Goal: Task Accomplishment & Management: Complete application form

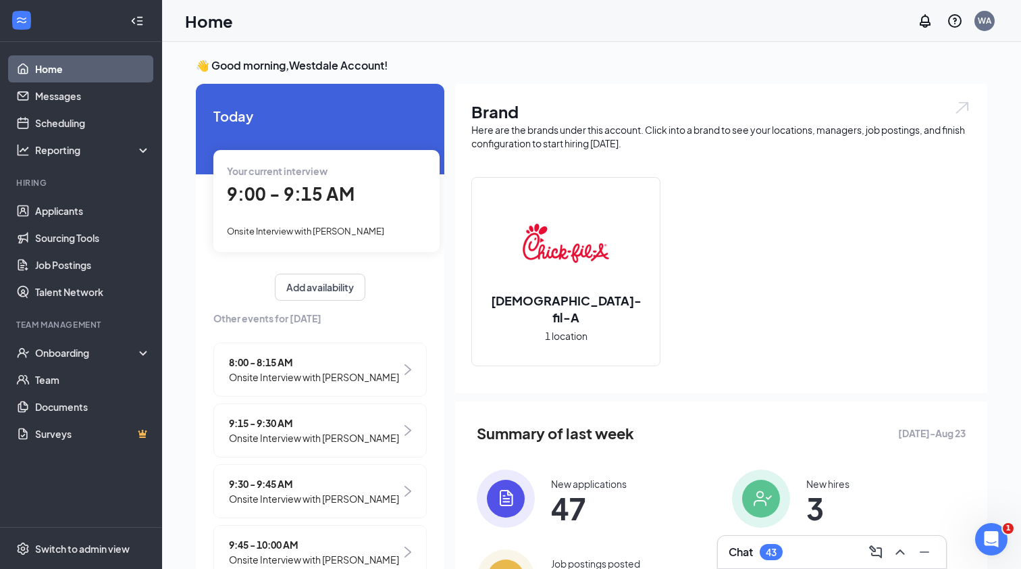
click at [68, 210] on link "Applicants" at bounding box center [92, 210] width 115 height 27
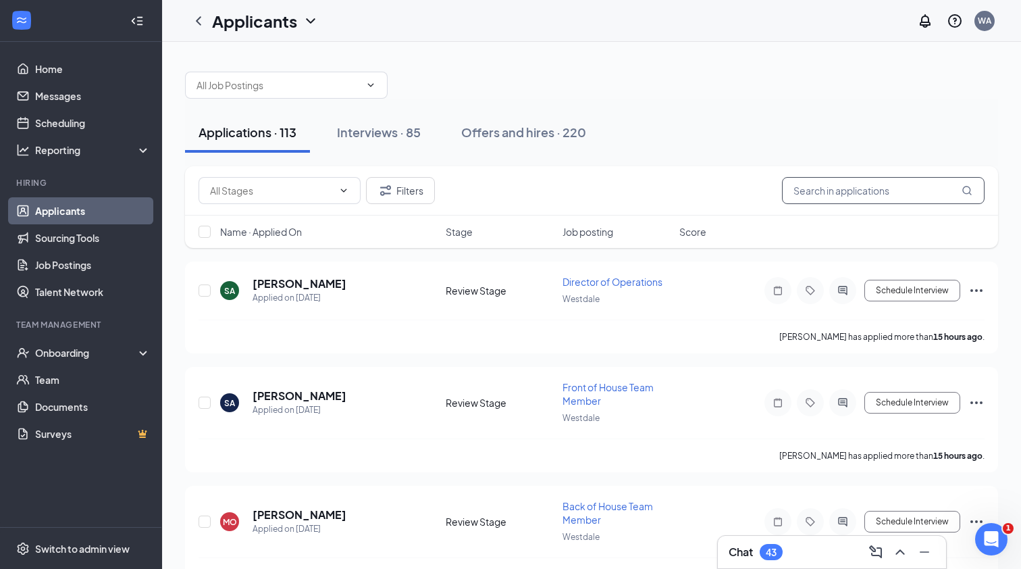
click at [836, 200] on input "text" at bounding box center [883, 190] width 203 height 27
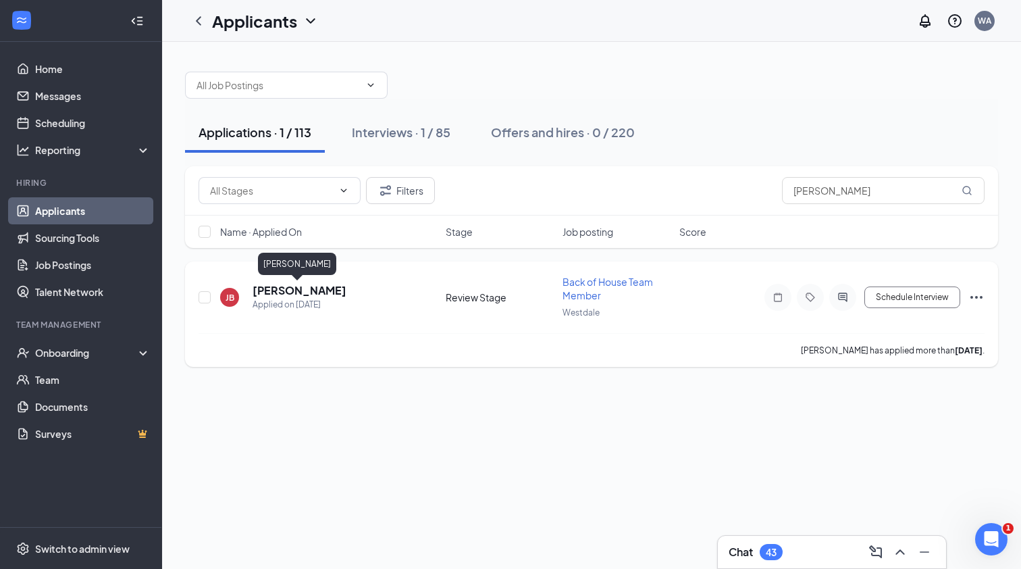
click at [311, 291] on h5 "[PERSON_NAME]" at bounding box center [300, 290] width 94 height 15
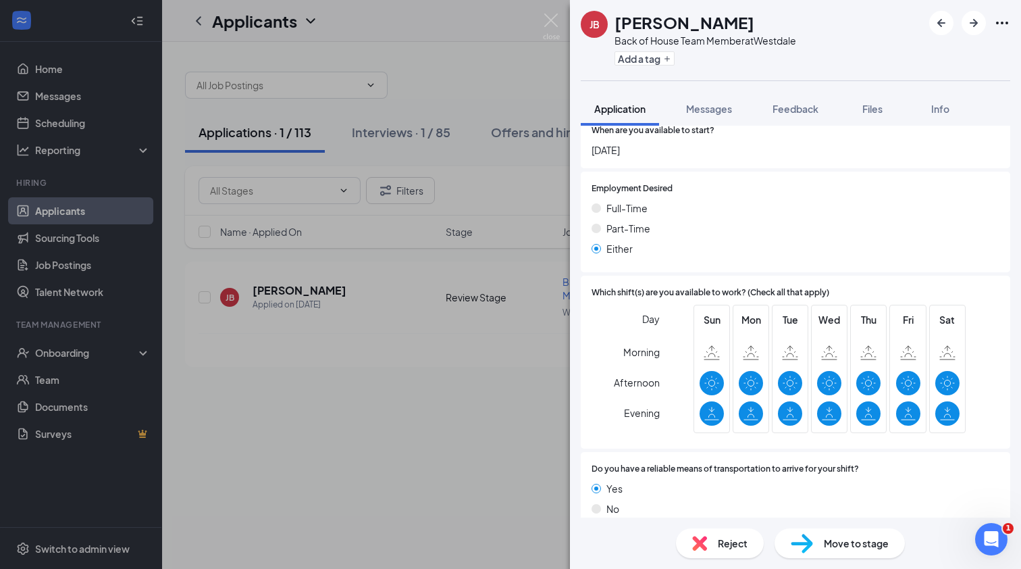
scroll to position [758, 0]
click at [552, 20] on img at bounding box center [551, 27] width 17 height 26
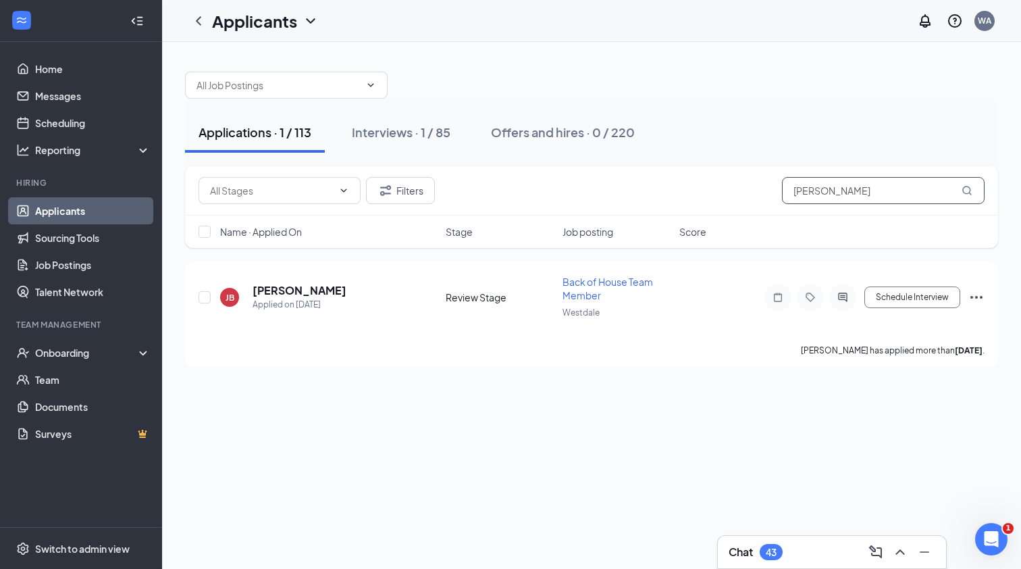
click at [903, 188] on input "[PERSON_NAME]" at bounding box center [883, 190] width 203 height 27
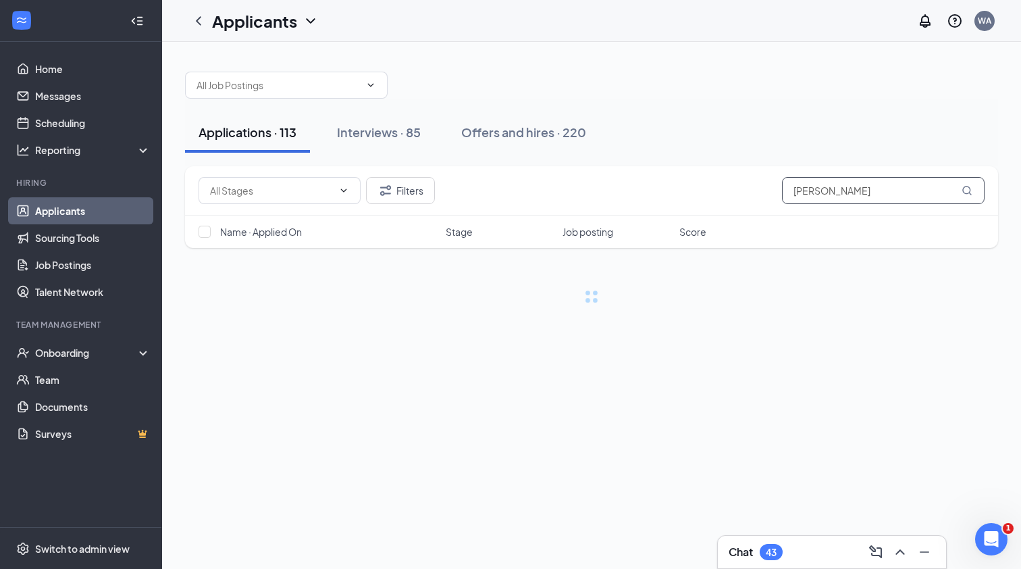
type input "[PERSON_NAME]"
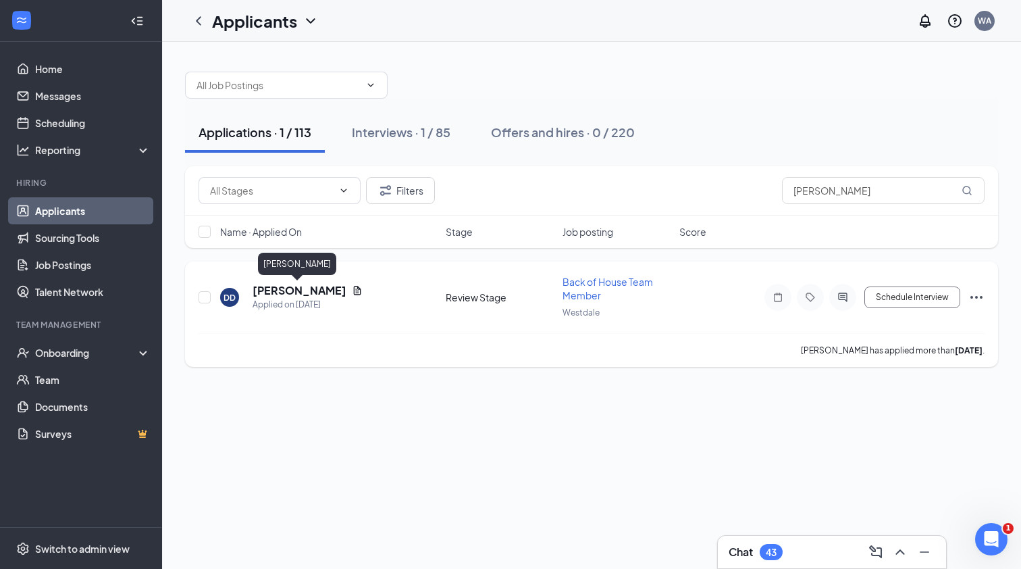
click at [278, 290] on h5 "[PERSON_NAME]" at bounding box center [300, 290] width 94 height 15
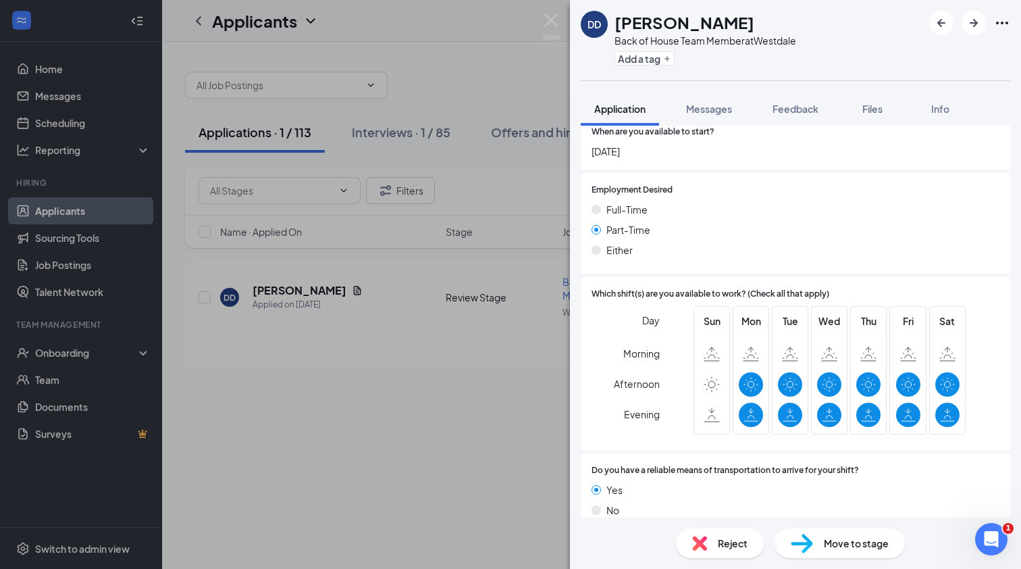
scroll to position [841, 0]
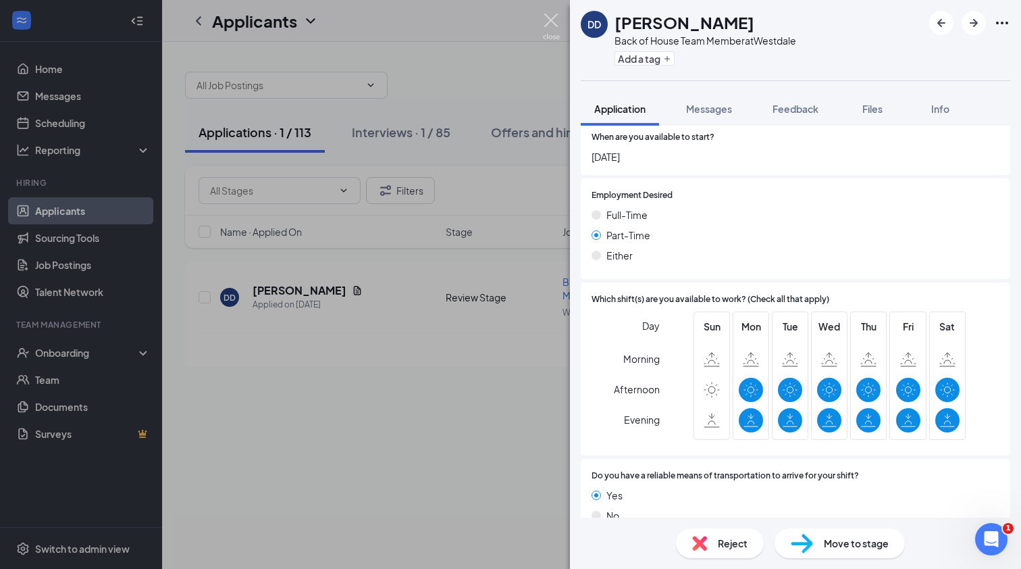
click at [556, 19] on img at bounding box center [551, 27] width 17 height 26
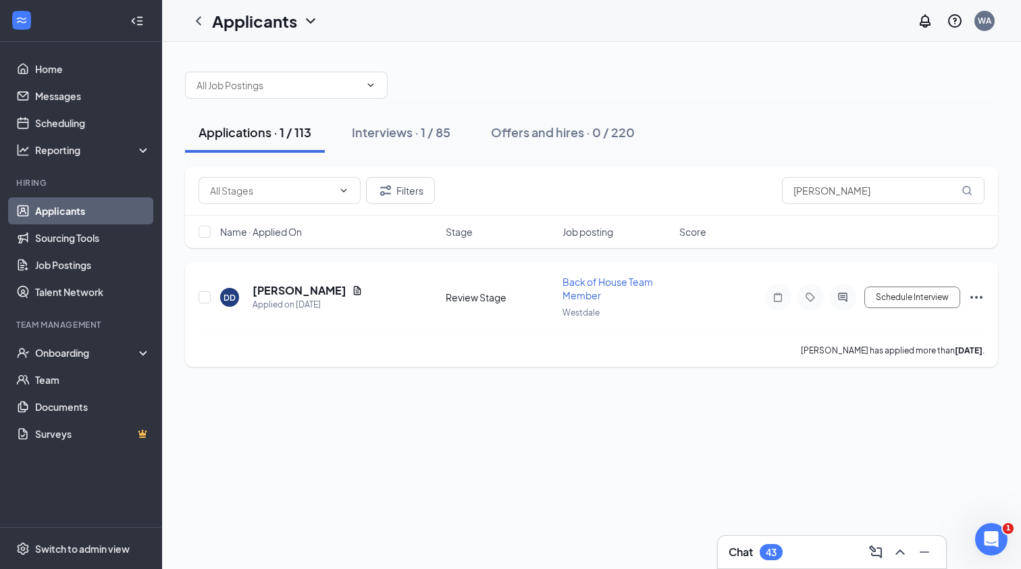
click at [977, 299] on icon "Ellipses" at bounding box center [976, 297] width 16 height 16
click at [780, 442] on div "Applications · 1 / 113 Interviews · 1 / 85 Offers and hires · 0 / 220 Filters […" at bounding box center [591, 305] width 859 height 527
click at [979, 297] on icon "Ellipses" at bounding box center [976, 297] width 16 height 16
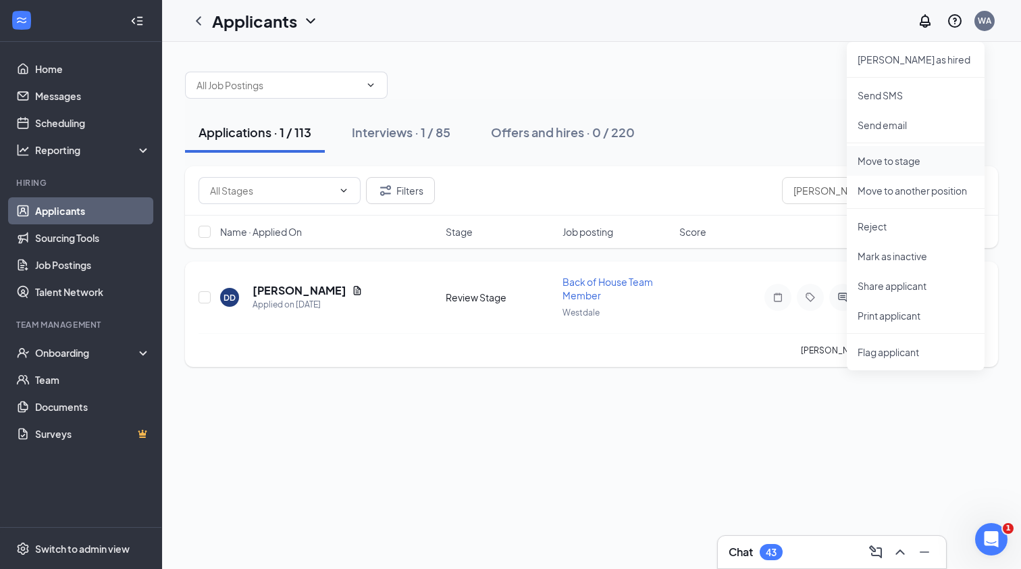
click at [923, 159] on p "Move to stage" at bounding box center [916, 161] width 116 height 14
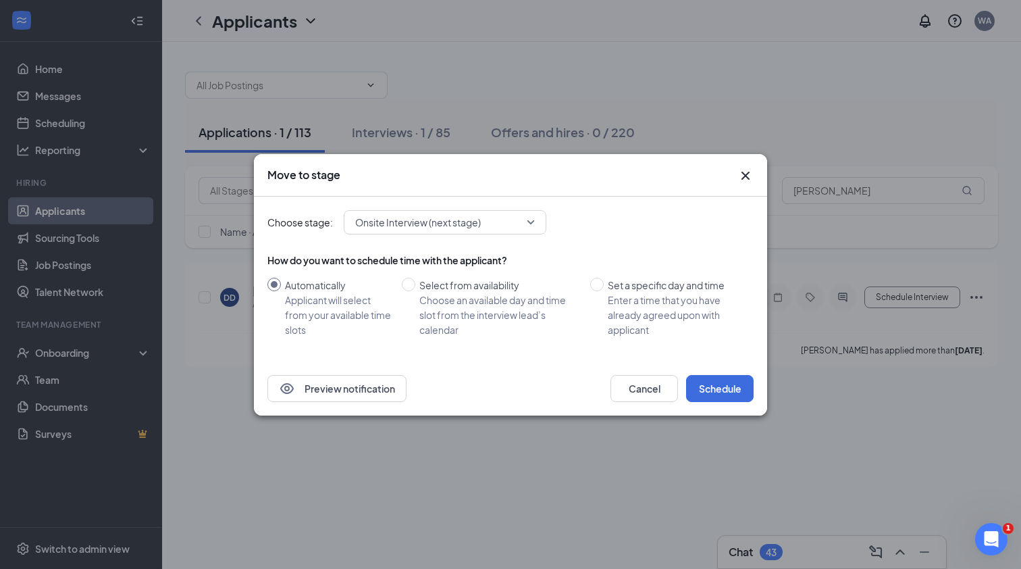
click at [751, 170] on icon "Cross" at bounding box center [745, 175] width 16 height 16
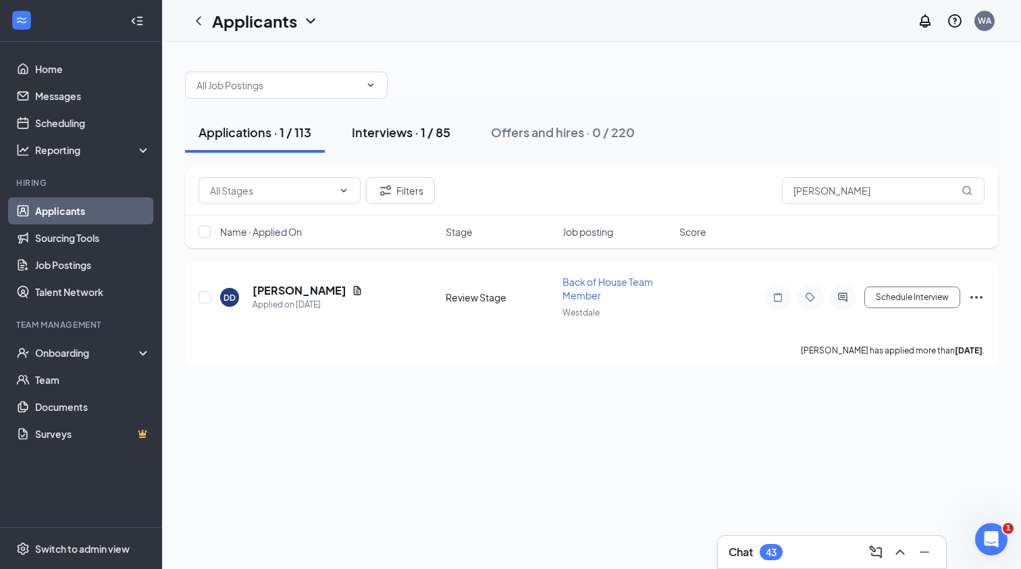
click at [431, 137] on div "Interviews · 1 / 85" at bounding box center [401, 132] width 99 height 17
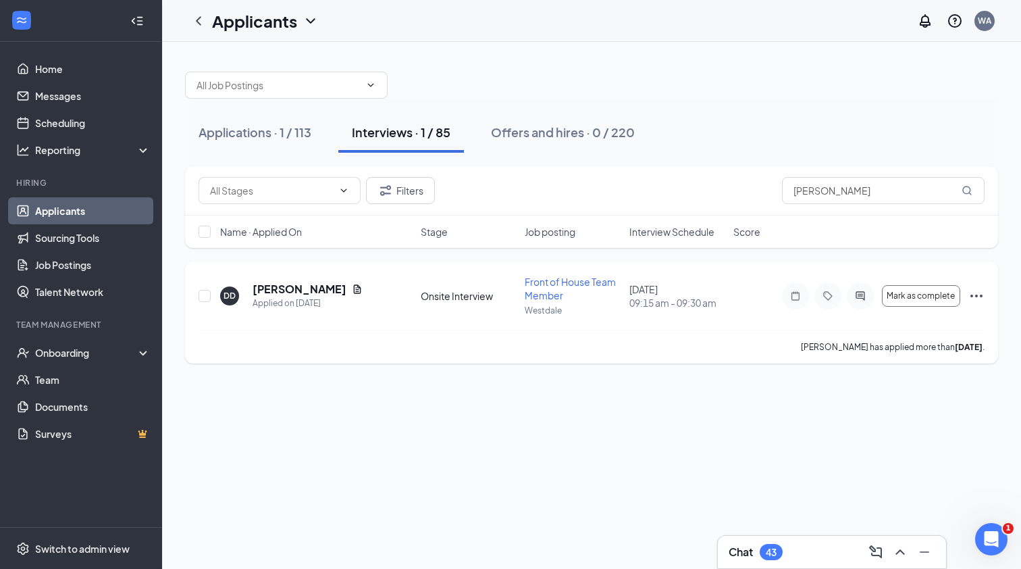
click at [980, 295] on icon "Ellipses" at bounding box center [976, 296] width 16 height 16
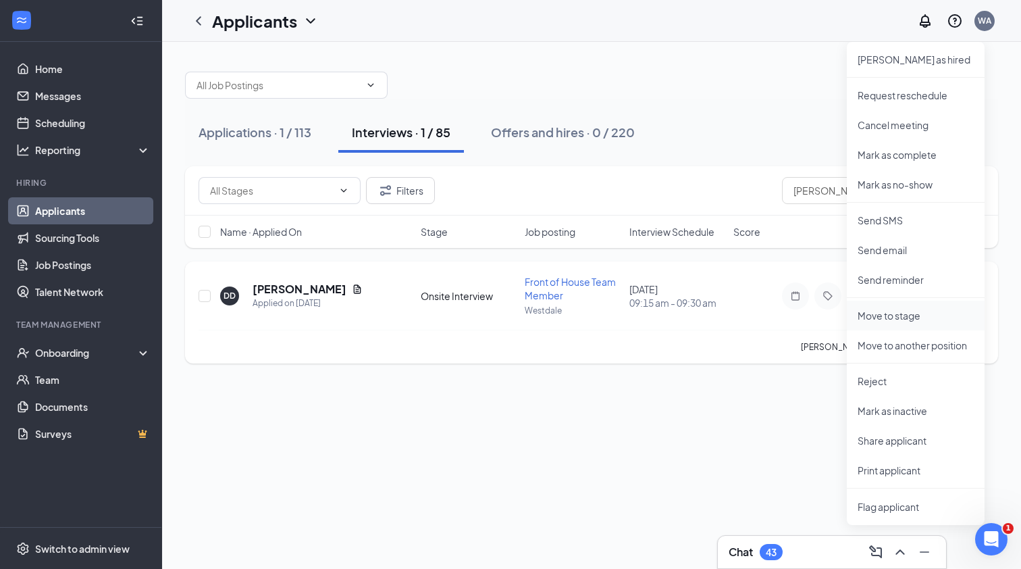
click at [917, 317] on p "Move to stage" at bounding box center [916, 316] width 116 height 14
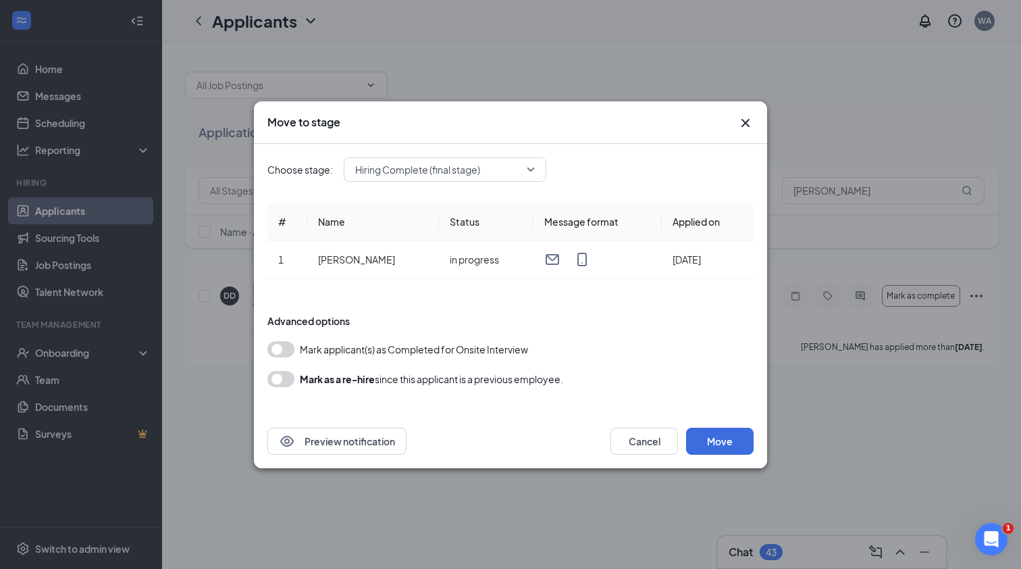
click at [291, 342] on button "button" at bounding box center [280, 349] width 27 height 16
click at [717, 438] on button "Move" at bounding box center [720, 440] width 68 height 27
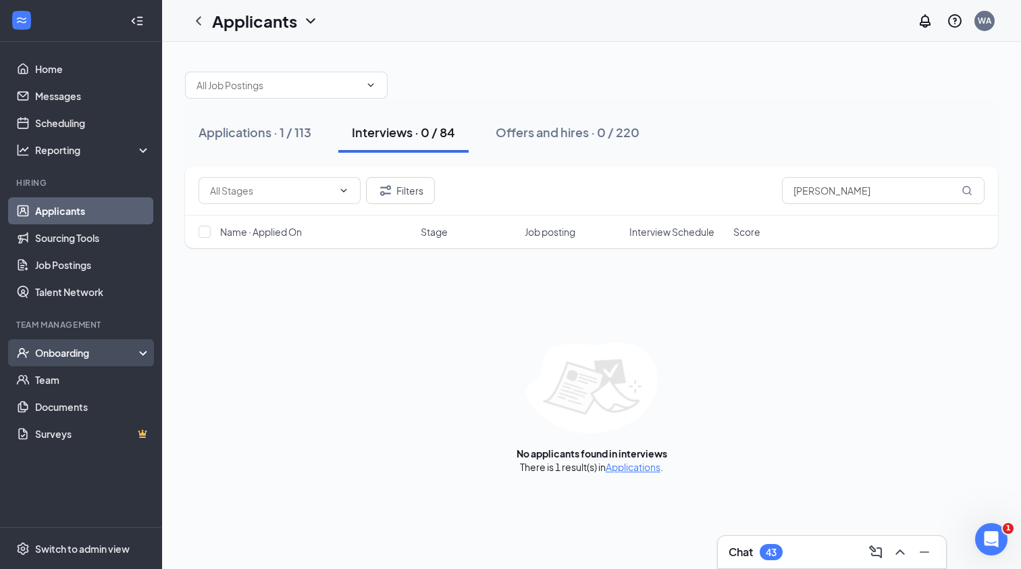
click at [57, 351] on div "Onboarding" at bounding box center [87, 353] width 104 height 14
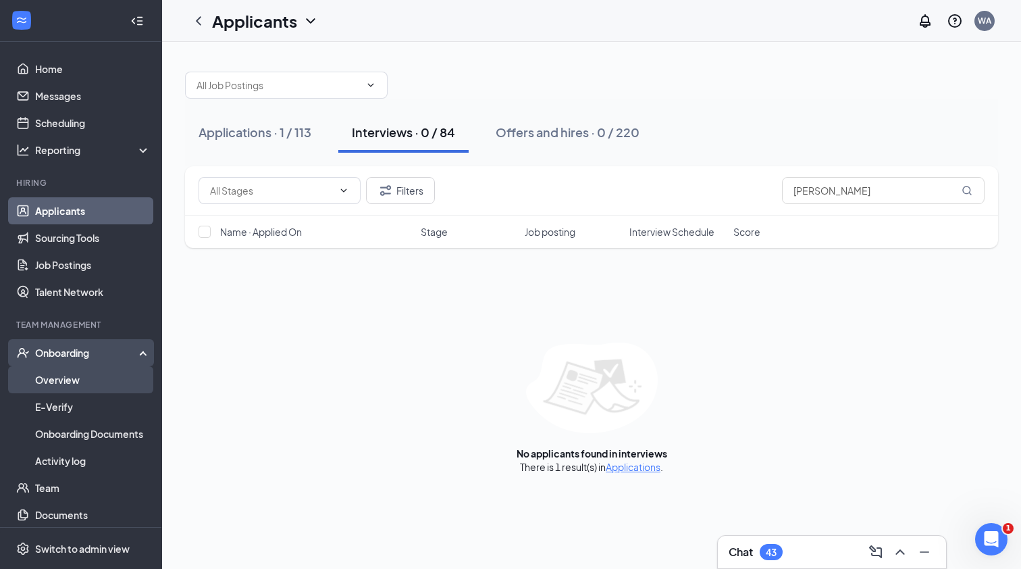
click at [95, 381] on link "Overview" at bounding box center [92, 379] width 115 height 27
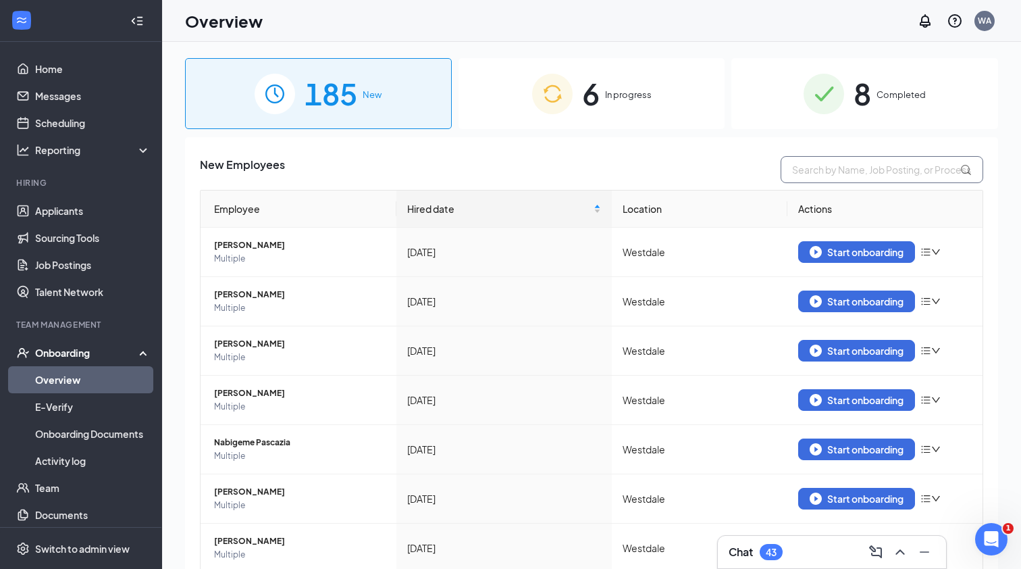
click at [822, 178] on input "text" at bounding box center [882, 169] width 203 height 27
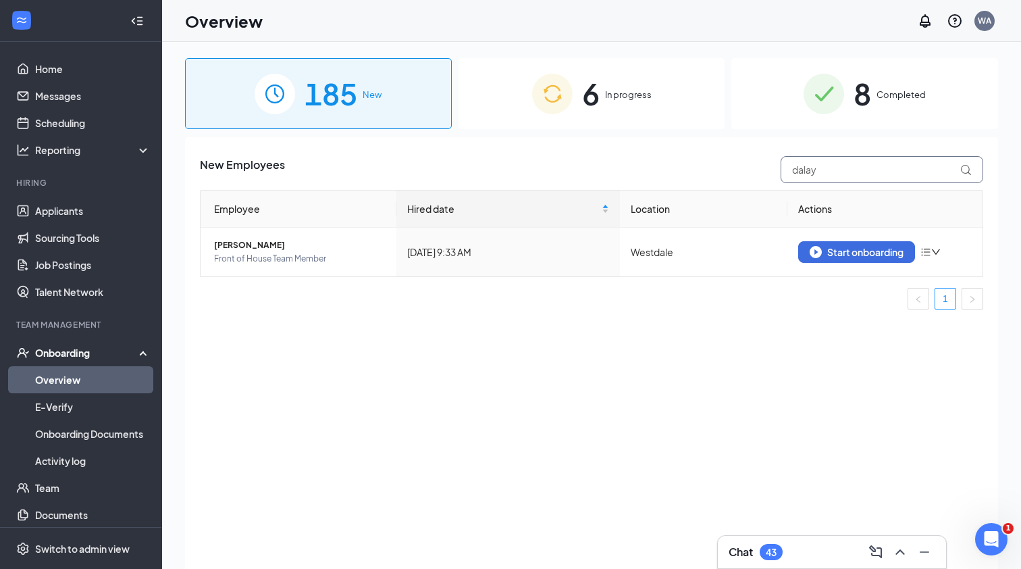
type input "delay"
drag, startPoint x: 799, startPoint y: 194, endPoint x: 875, endPoint y: 251, distance: 94.5
click at [875, 251] on div "Start onboarding" at bounding box center [857, 252] width 94 height 12
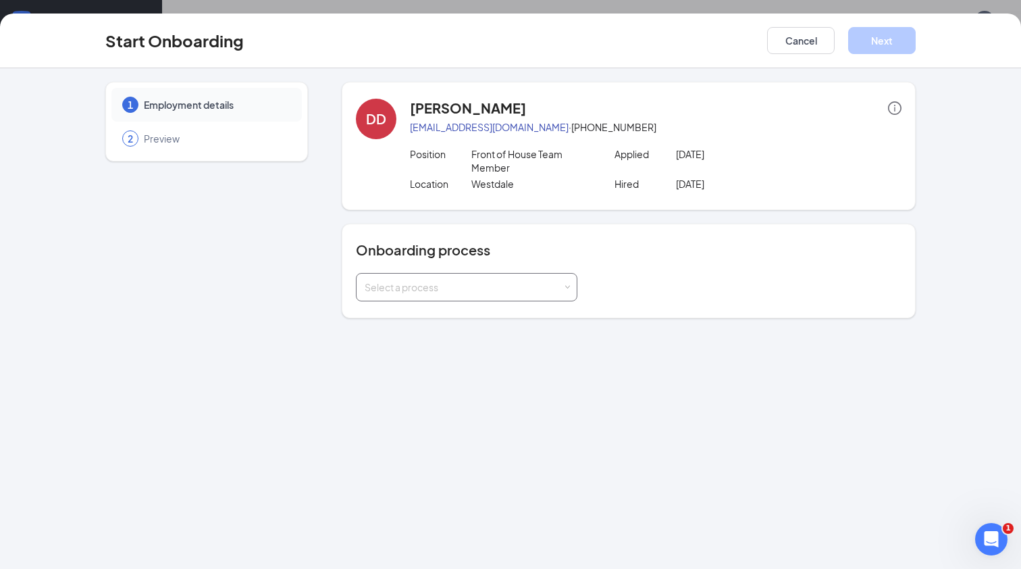
click at [432, 290] on div "Select a process" at bounding box center [464, 287] width 198 height 14
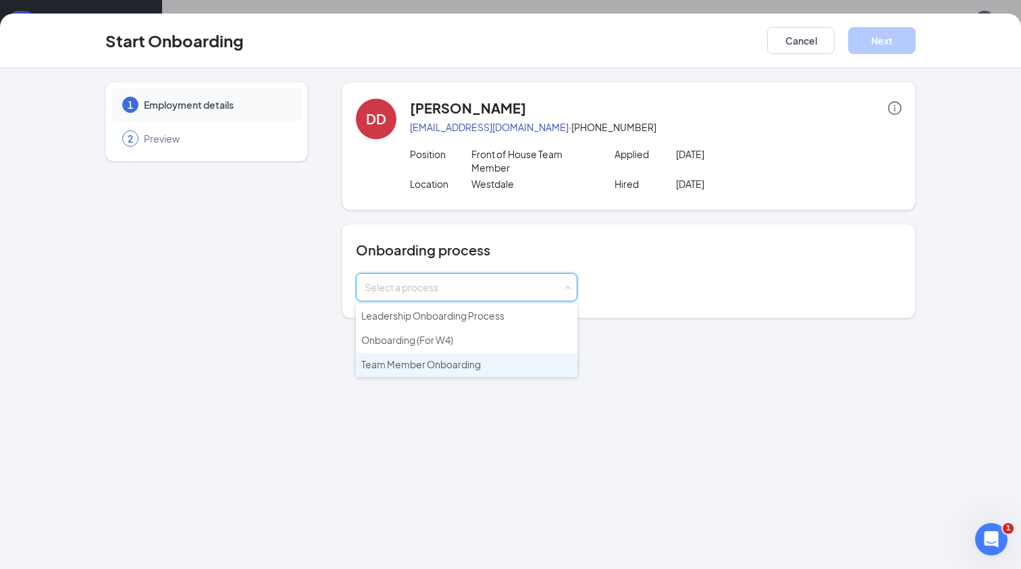
click at [438, 364] on span "Team Member Onboarding" at bounding box center [421, 364] width 120 height 12
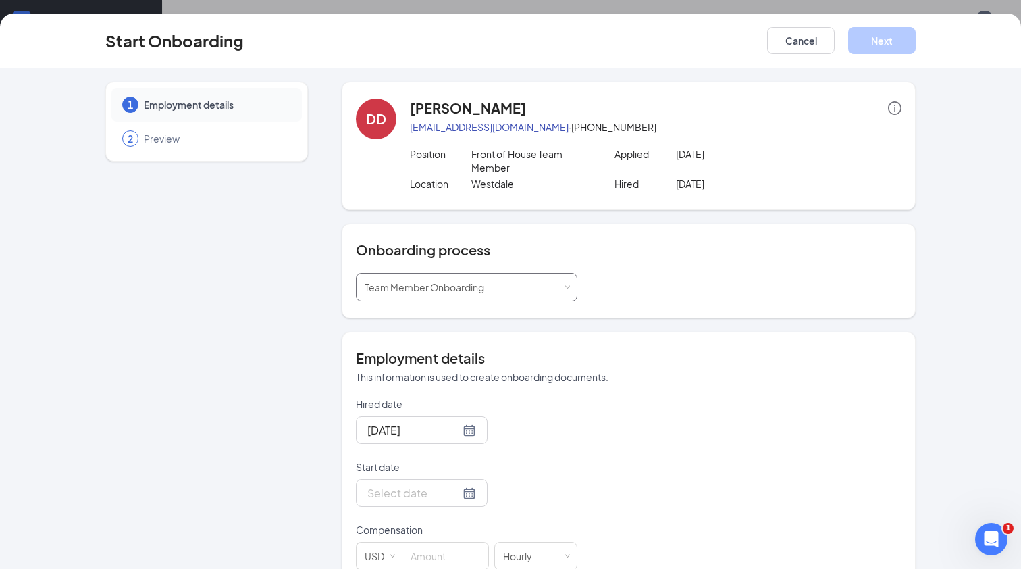
scroll to position [232, 0]
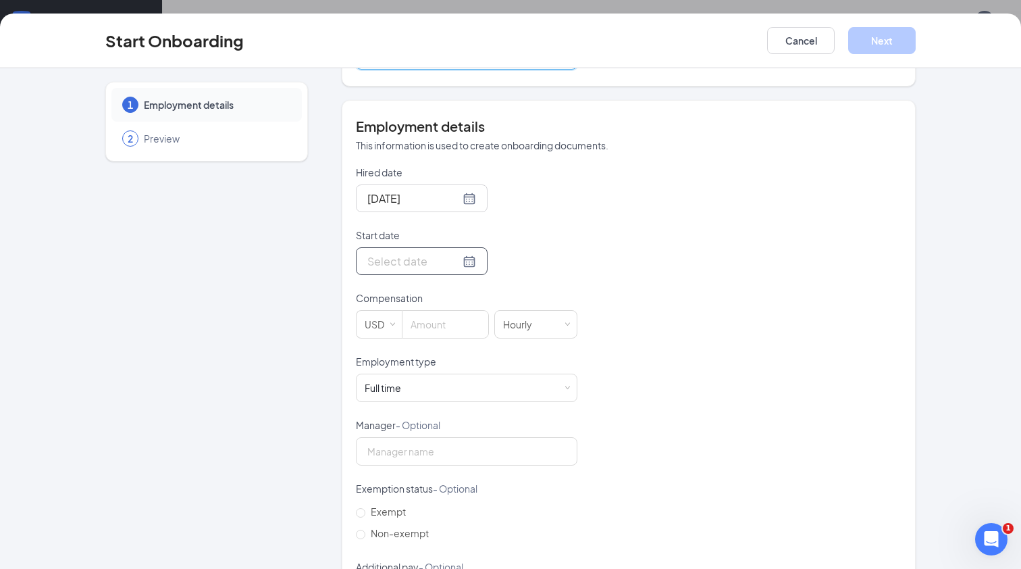
click at [469, 259] on div at bounding box center [421, 261] width 109 height 17
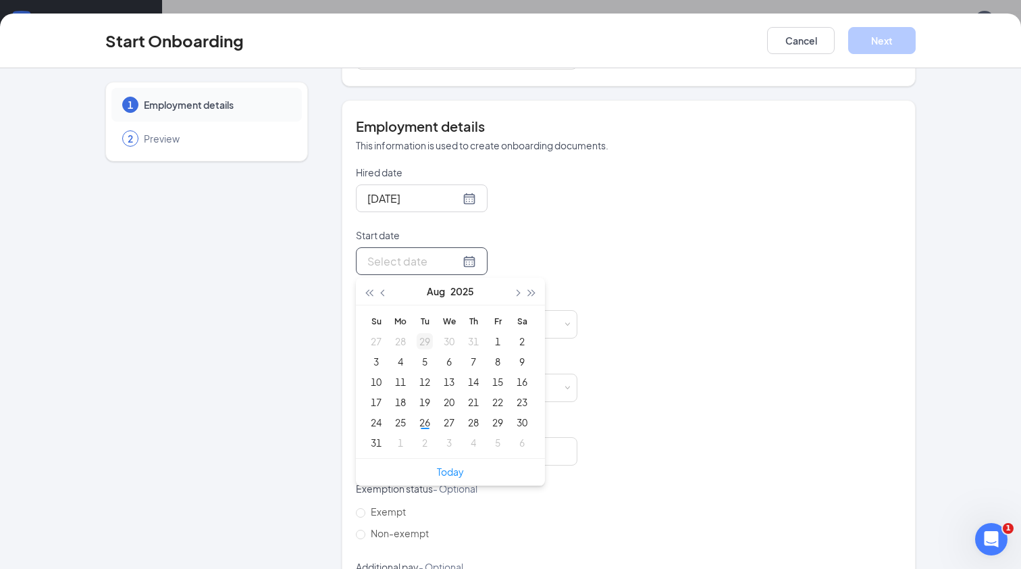
type input "[DATE]"
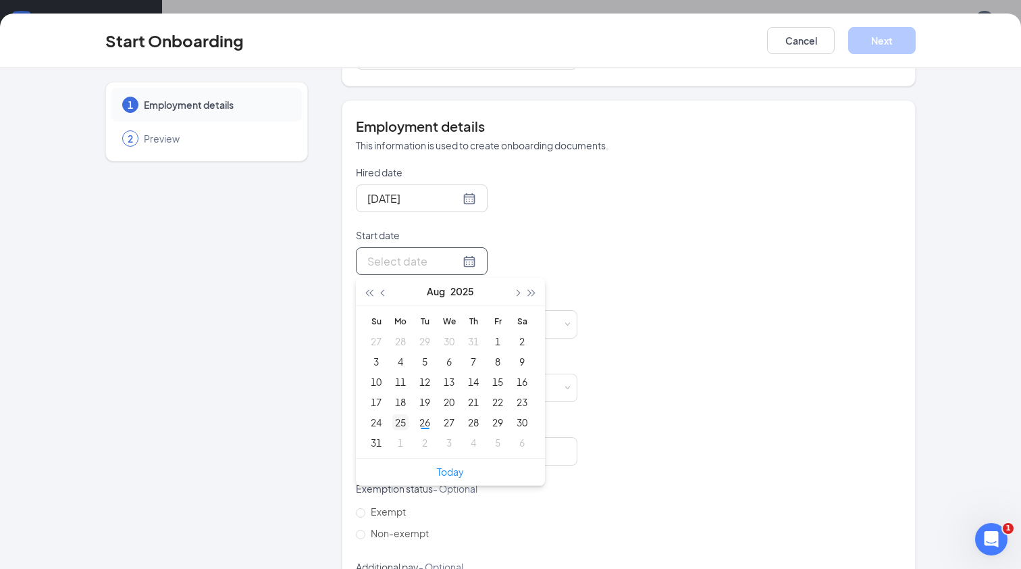
type input "[DATE]"
click at [396, 441] on div "1" at bounding box center [400, 442] width 16 height 16
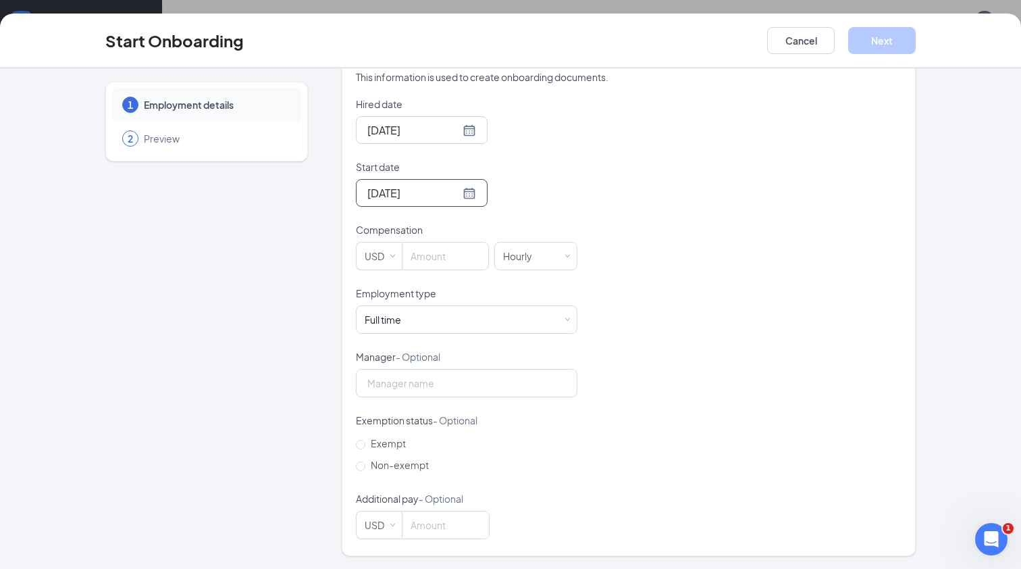
scroll to position [299, 0]
click at [454, 267] on input at bounding box center [445, 256] width 86 height 27
type input "14"
click at [553, 320] on div "Full time Works 30+ hours per week and is reasonably expected to work" at bounding box center [467, 320] width 204 height 27
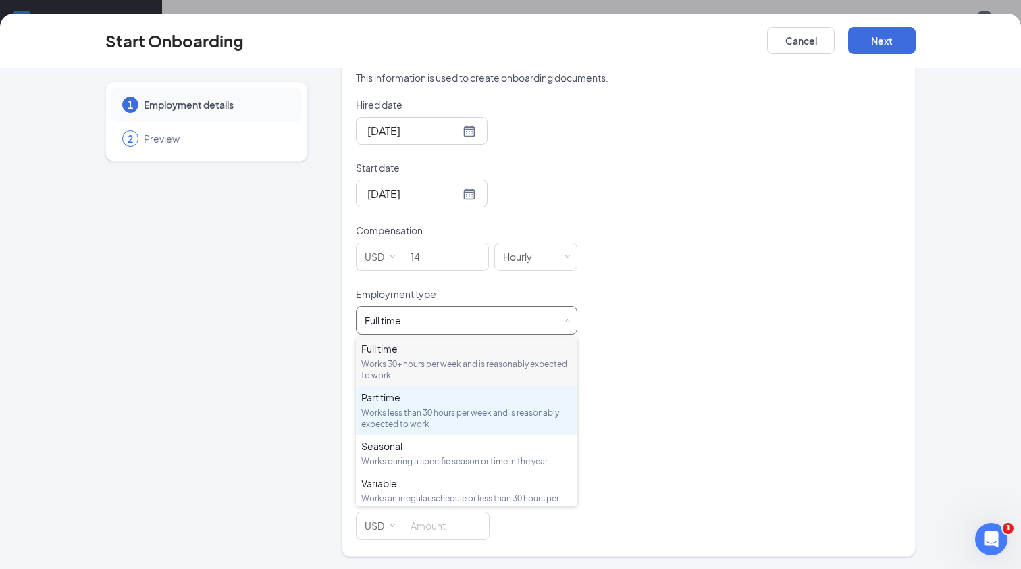
click at [449, 417] on div "Works less than 30 hours per week and is reasonably expected to work" at bounding box center [466, 417] width 211 height 23
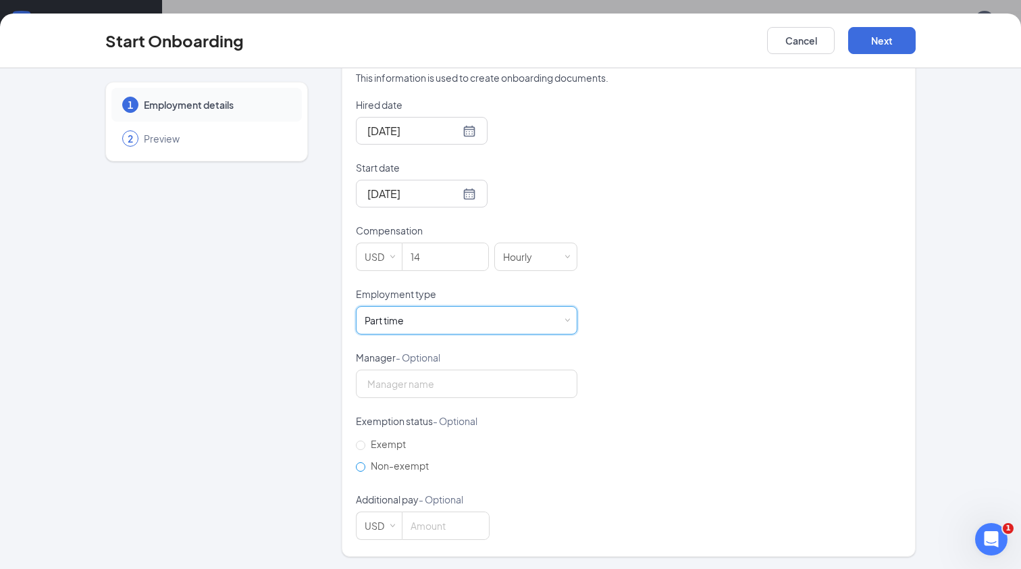
click at [364, 468] on input "Non-exempt" at bounding box center [360, 466] width 9 height 9
radio input "true"
click at [895, 41] on button "Next" at bounding box center [882, 40] width 68 height 27
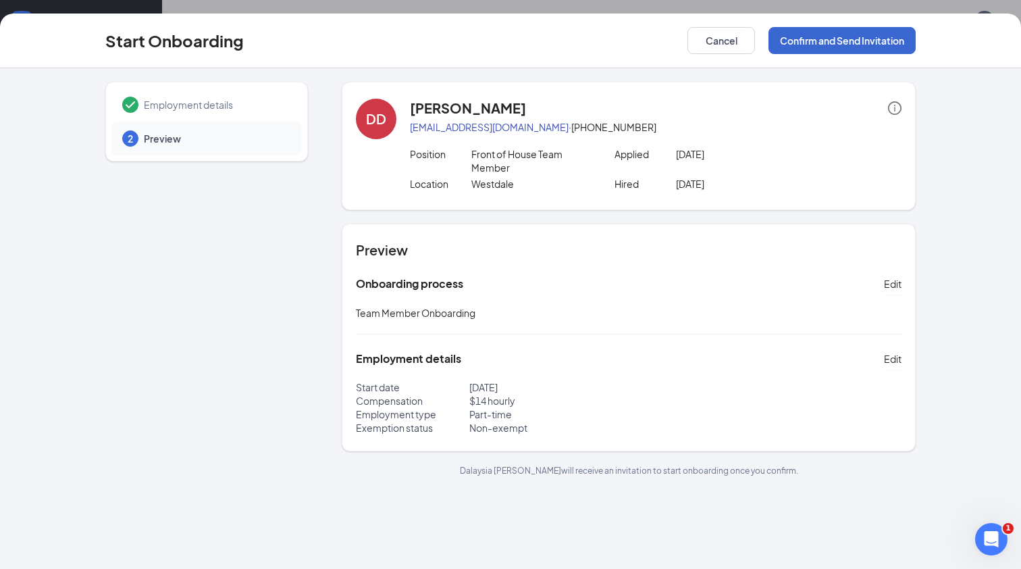
click at [860, 42] on button "Confirm and Send Invitation" at bounding box center [841, 40] width 147 height 27
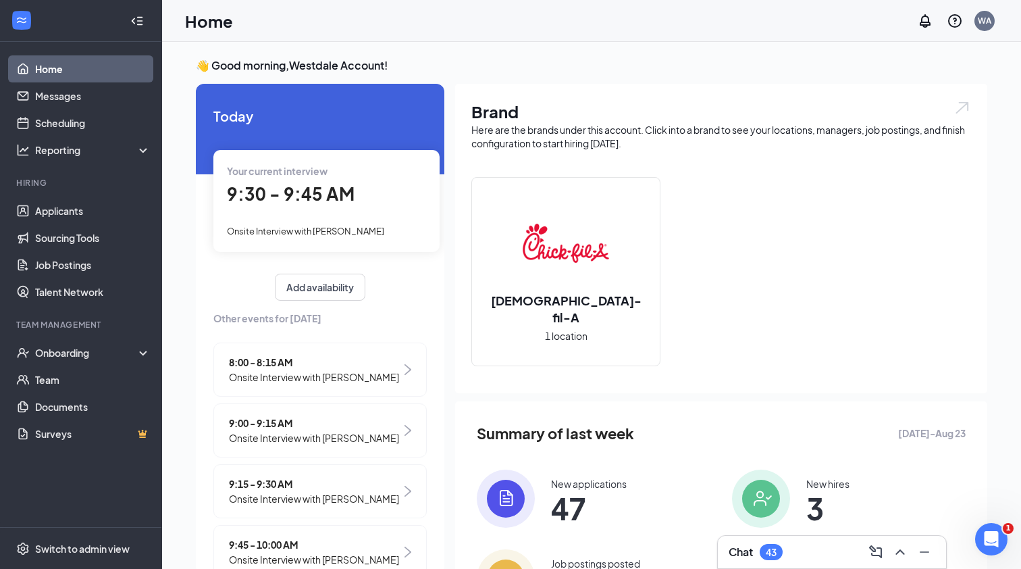
click at [61, 215] on link "Applicants" at bounding box center [92, 210] width 115 height 27
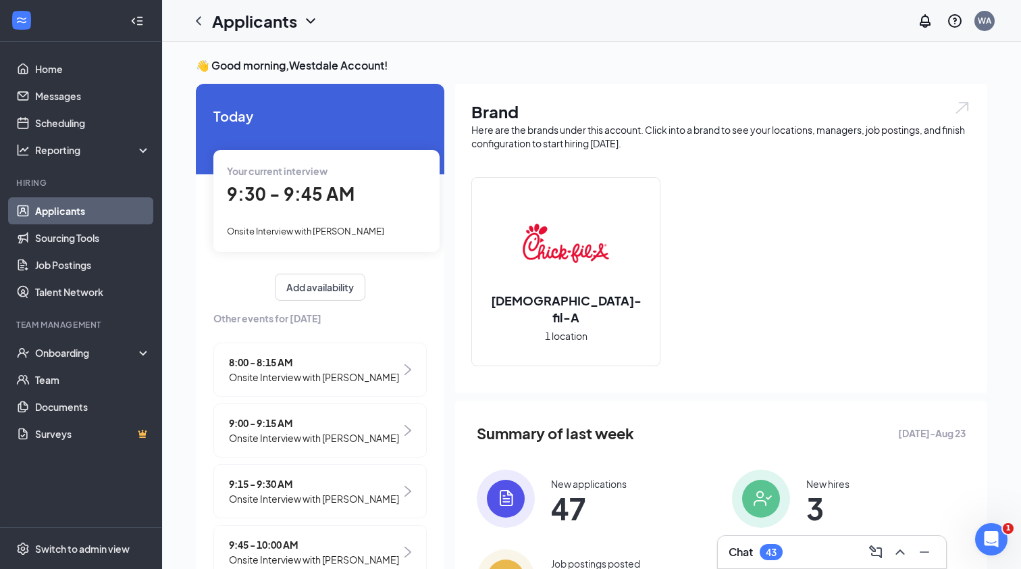
click at [61, 215] on link "Applicants" at bounding box center [92, 210] width 115 height 27
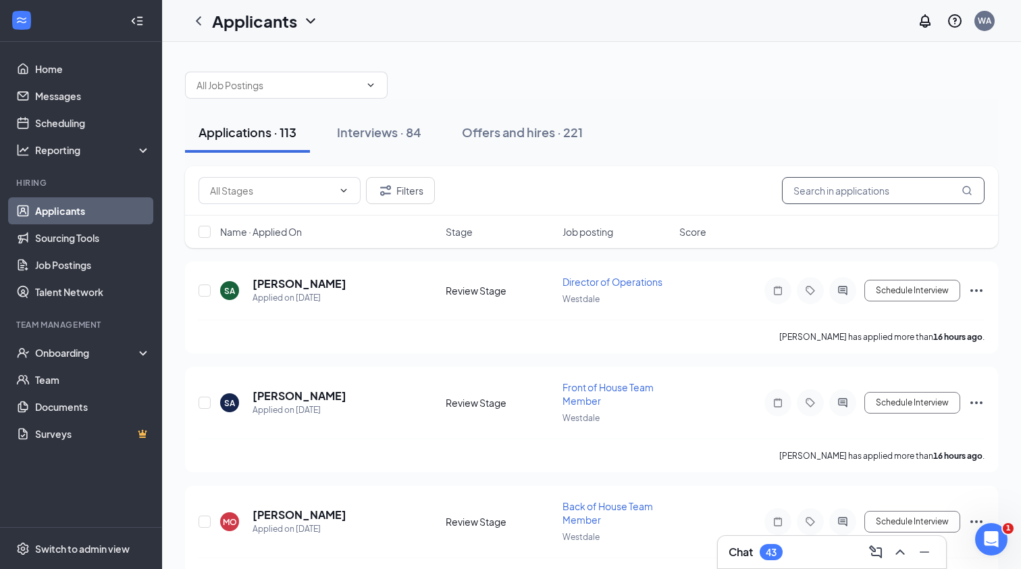
click at [912, 188] on input "text" at bounding box center [883, 190] width 203 height 27
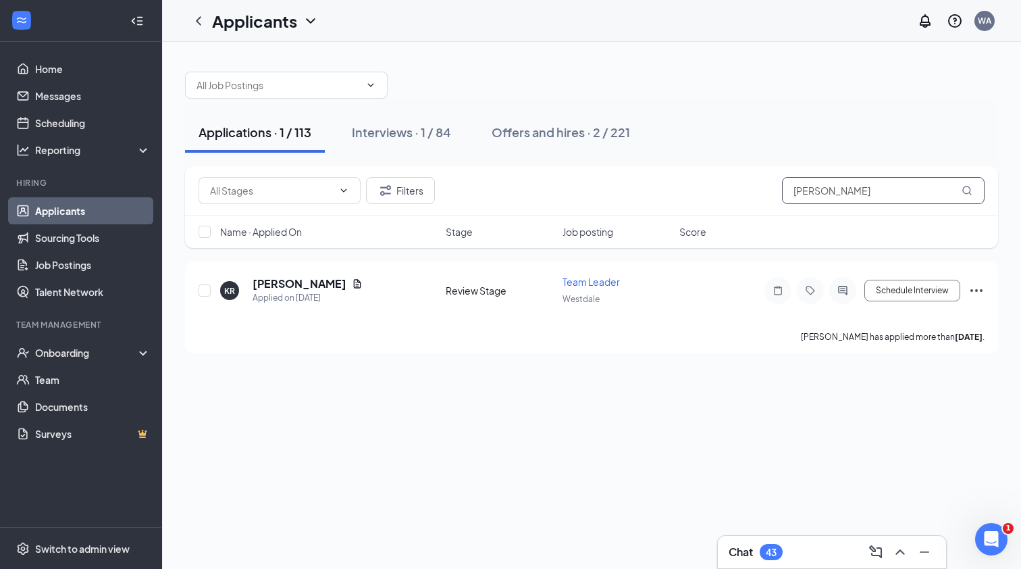
drag, startPoint x: 777, startPoint y: 211, endPoint x: 885, endPoint y: 190, distance: 110.0
click at [885, 190] on input "Kaitlyn" at bounding box center [883, 190] width 203 height 27
type input "Kaitlyn"
click at [425, 133] on div "Interviews · 1 / 84" at bounding box center [401, 132] width 99 height 17
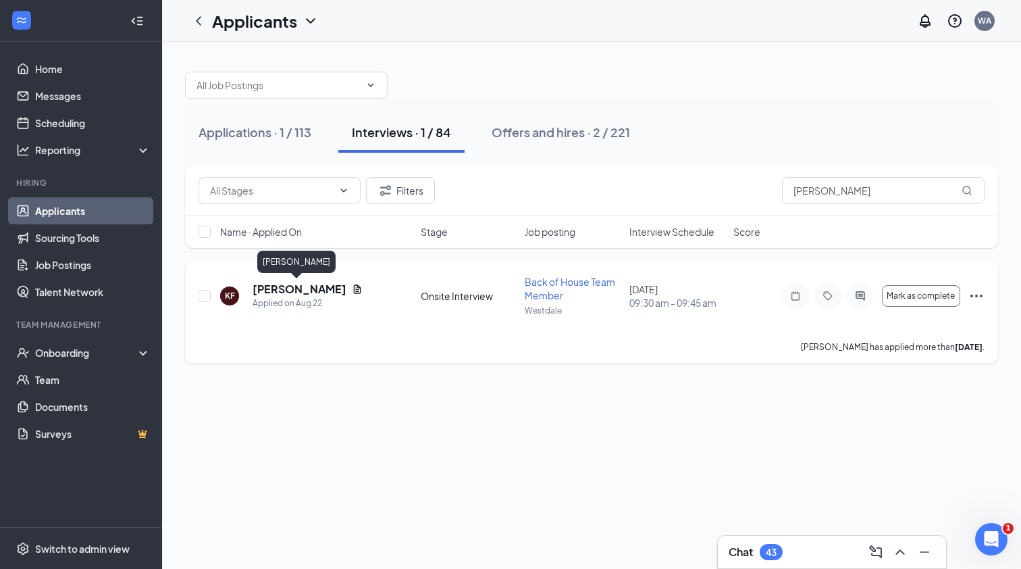
click at [278, 288] on h5 "Kaitlyn Frimml" at bounding box center [300, 289] width 94 height 15
